Goal: Task Accomplishment & Management: Manage account settings

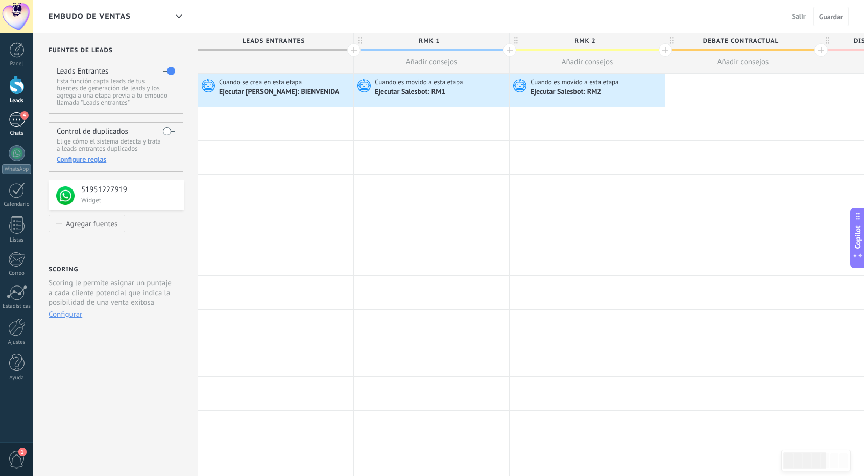
click at [17, 124] on div "4" at bounding box center [17, 119] width 16 height 15
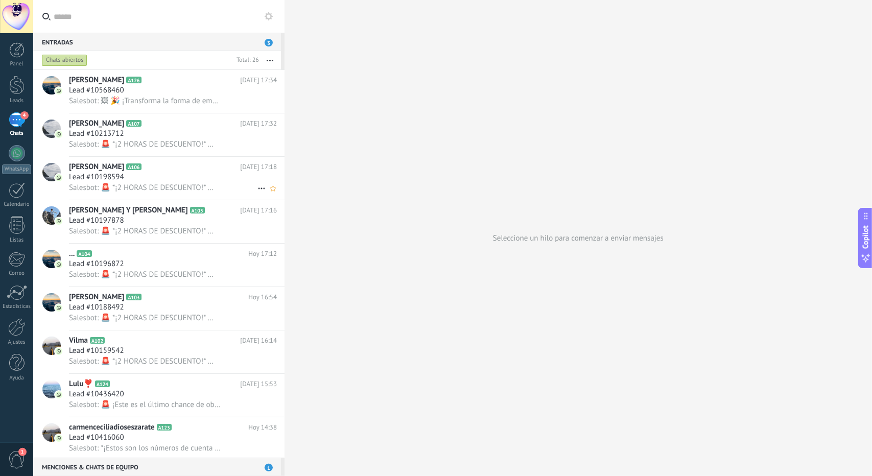
scroll to position [153, 0]
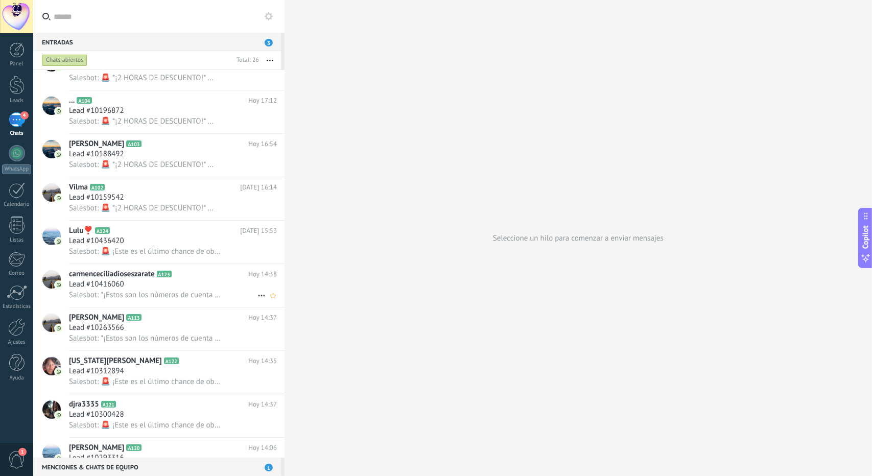
click at [133, 285] on div "Lead #10416060" at bounding box center [173, 284] width 208 height 10
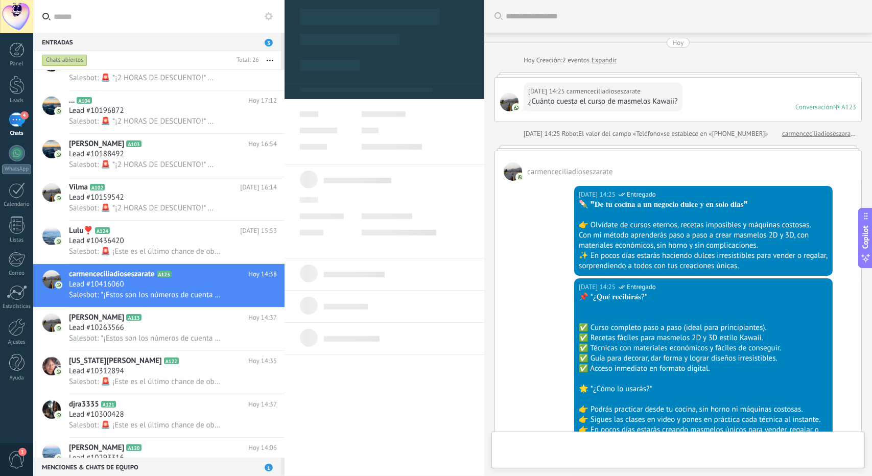
scroll to position [949, 0]
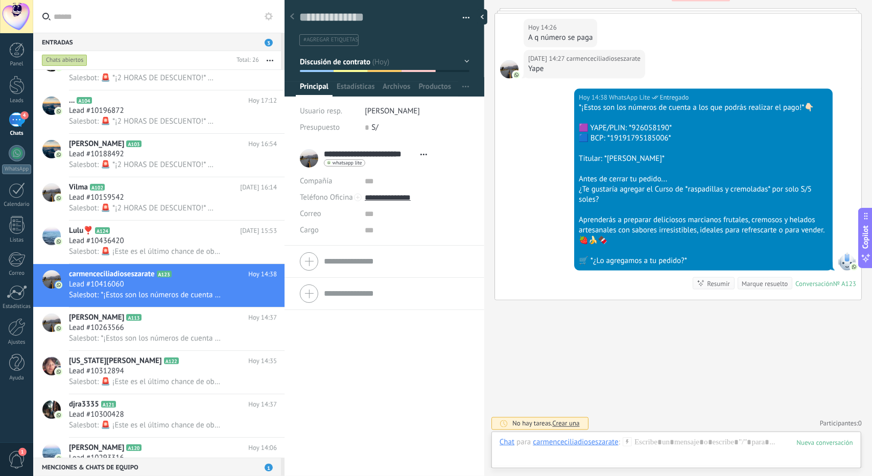
click at [340, 67] on button "Discusión de contrato" at bounding box center [385, 62] width 170 height 18
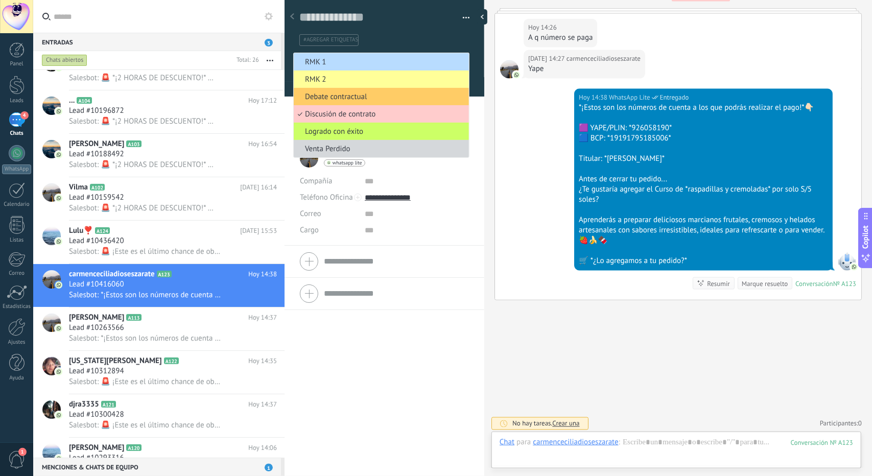
click at [339, 66] on span "RMK 1" at bounding box center [380, 62] width 172 height 10
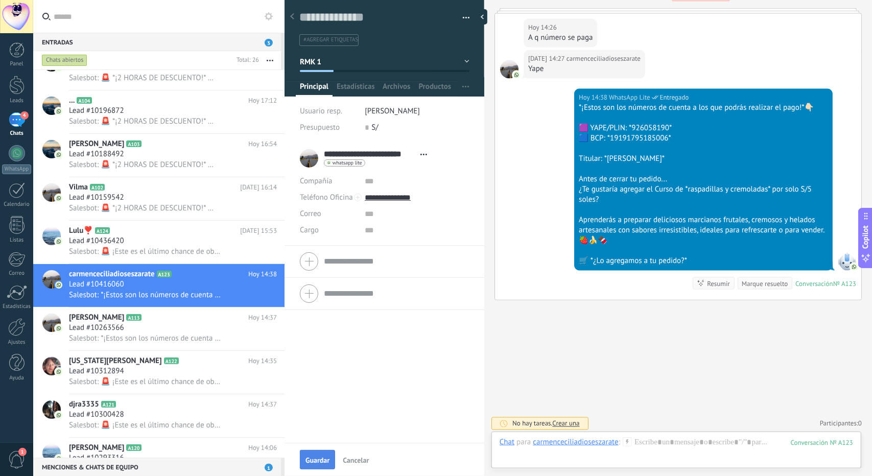
click at [325, 451] on button "Guardar" at bounding box center [317, 459] width 35 height 19
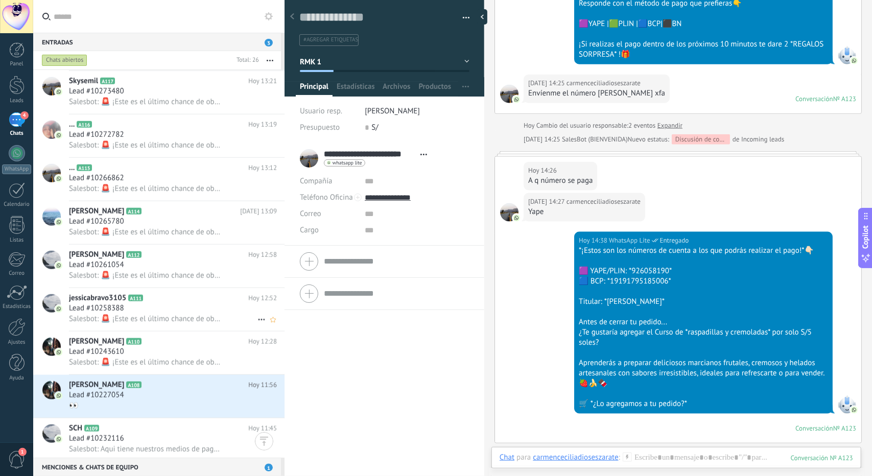
scroll to position [675, 0]
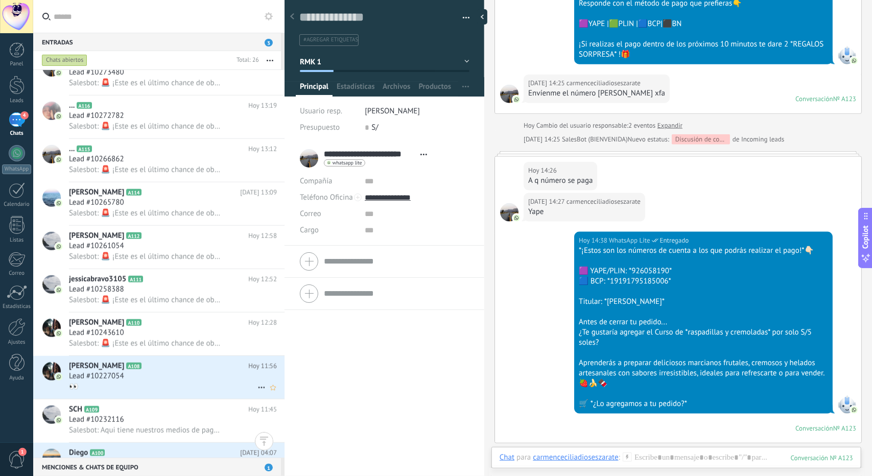
click at [145, 379] on div "Lead #10227054" at bounding box center [173, 376] width 208 height 10
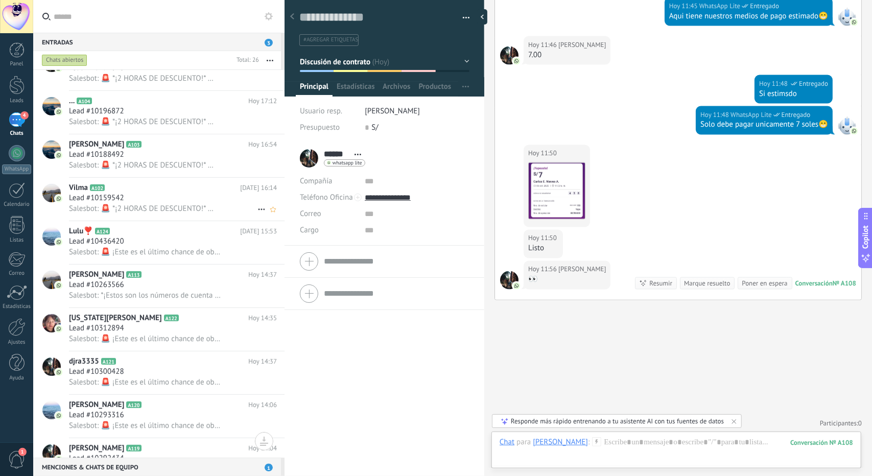
scroll to position [204, 0]
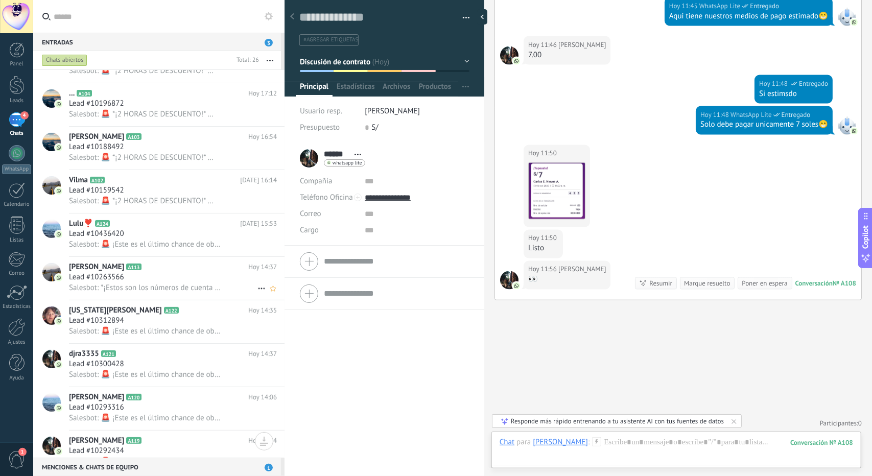
click at [175, 282] on div "Lead #10263566" at bounding box center [173, 277] width 208 height 10
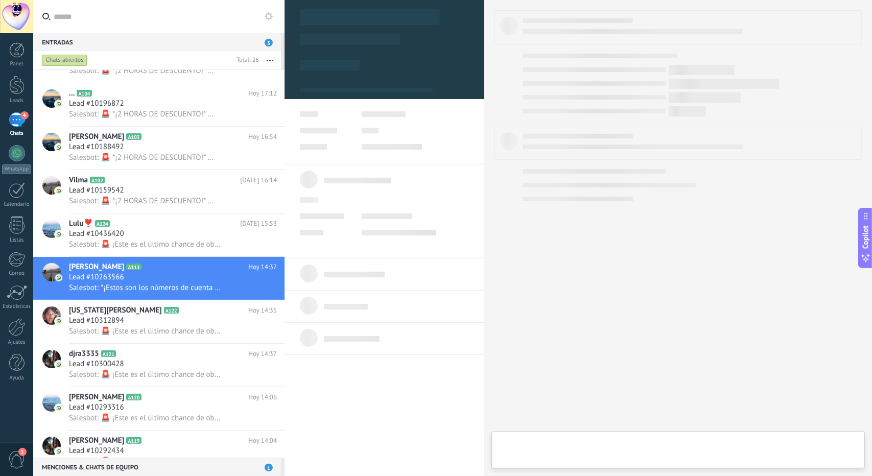
type textarea "**********"
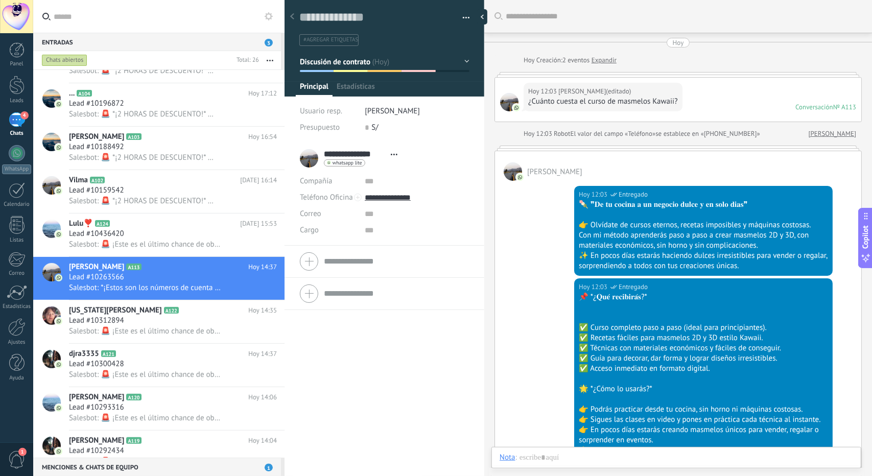
scroll to position [1220, 0]
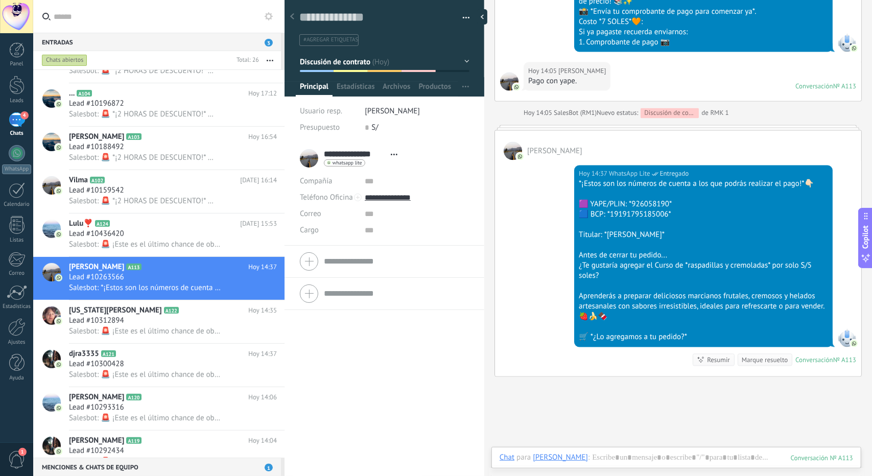
click at [349, 71] on div at bounding box center [384, 44] width 200 height 103
click at [341, 64] on span "Discusión de contrato" at bounding box center [335, 62] width 71 height 10
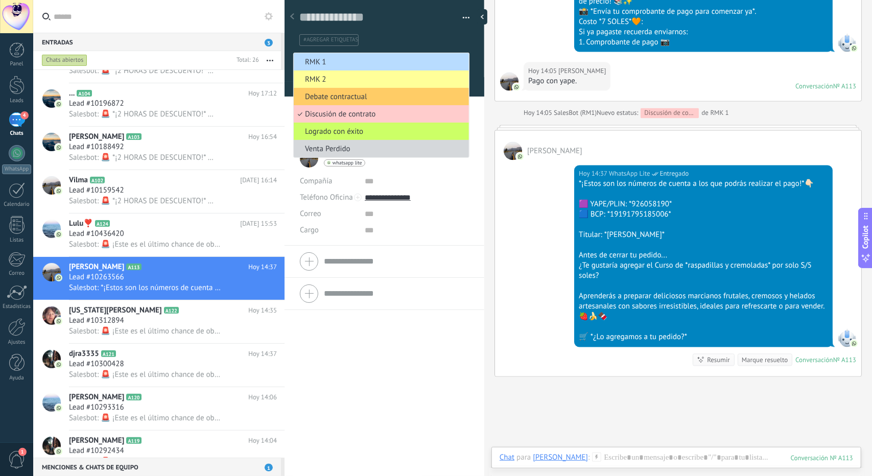
click at [341, 64] on span "RMK 1" at bounding box center [380, 62] width 172 height 10
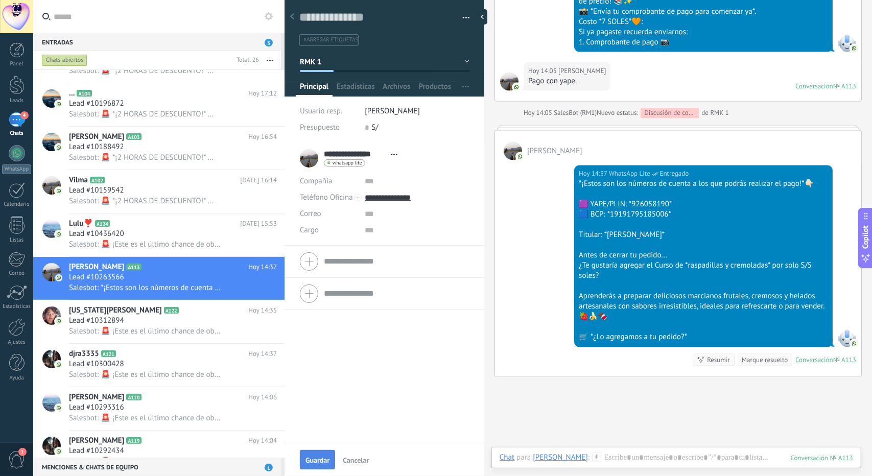
click at [309, 458] on span "Guardar" at bounding box center [317, 460] width 24 height 7
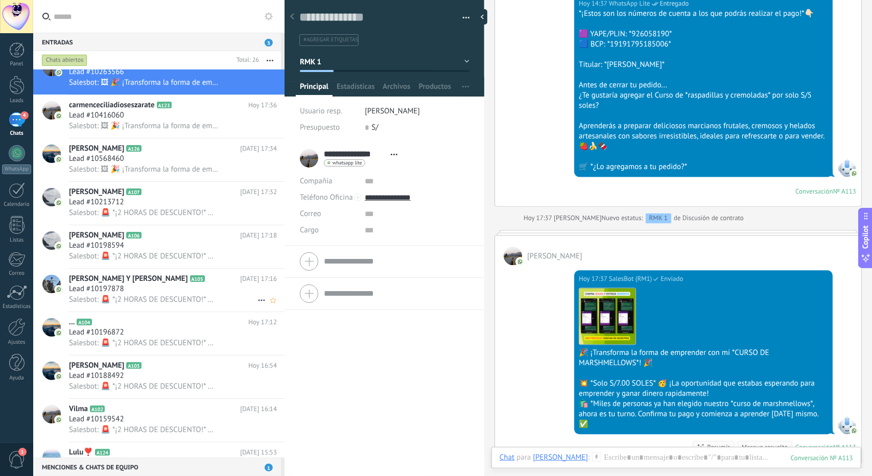
scroll to position [0, 0]
